Goal: Find specific page/section: Find specific page/section

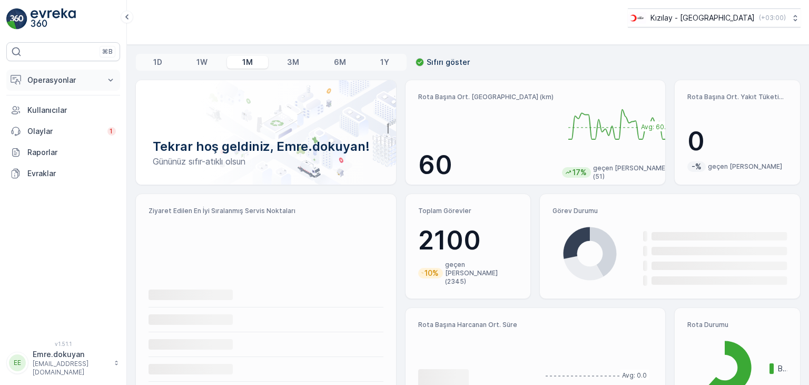
click at [57, 79] on p "Operasyonlar" at bounding box center [63, 80] width 72 height 11
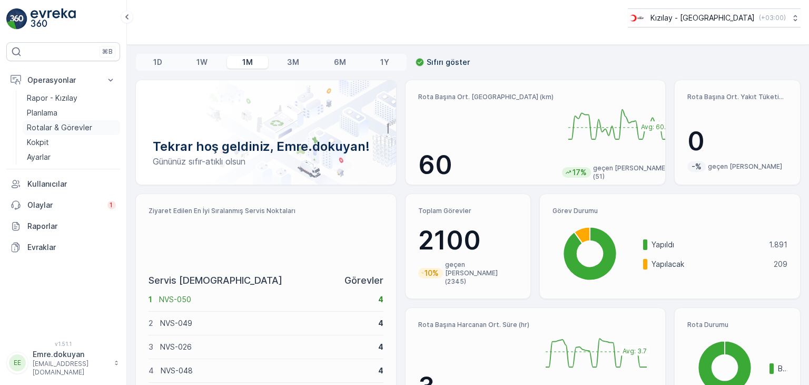
click at [61, 128] on p "Rotalar & Görevler" at bounding box center [59, 127] width 65 height 11
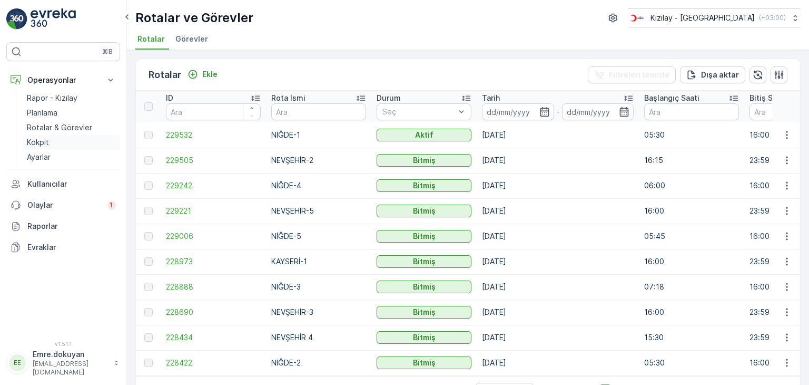
click at [40, 141] on p "Kokpit" at bounding box center [38, 142] width 22 height 11
